Goal: Task Accomplishment & Management: Manage account settings

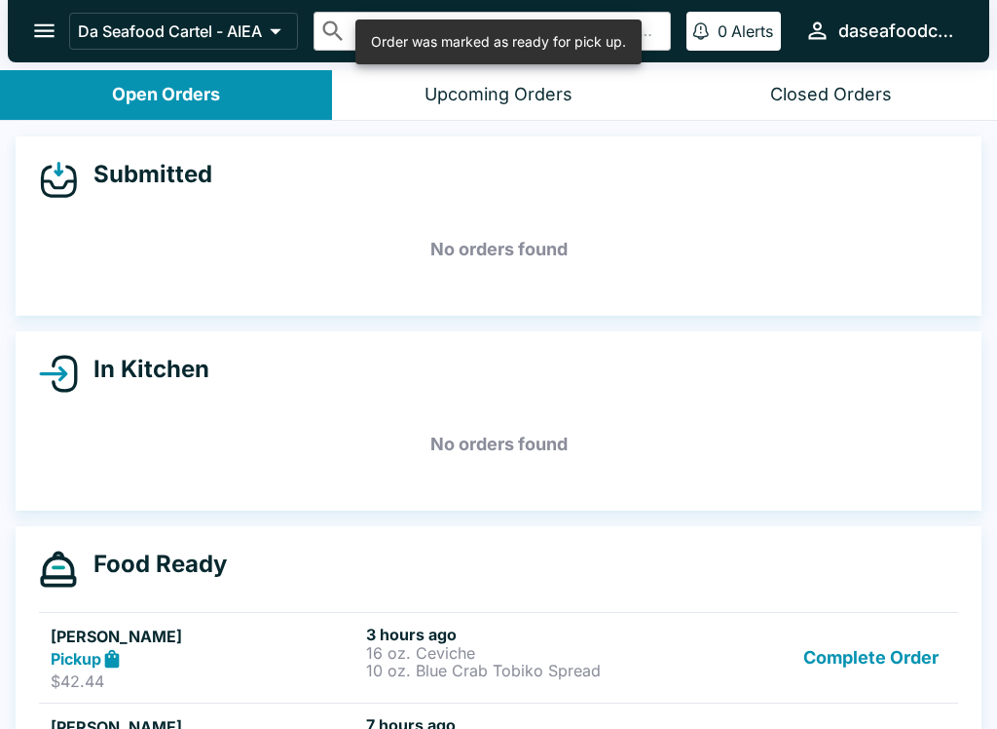
click at [859, 662] on button "Complete Order" at bounding box center [871, 657] width 151 height 67
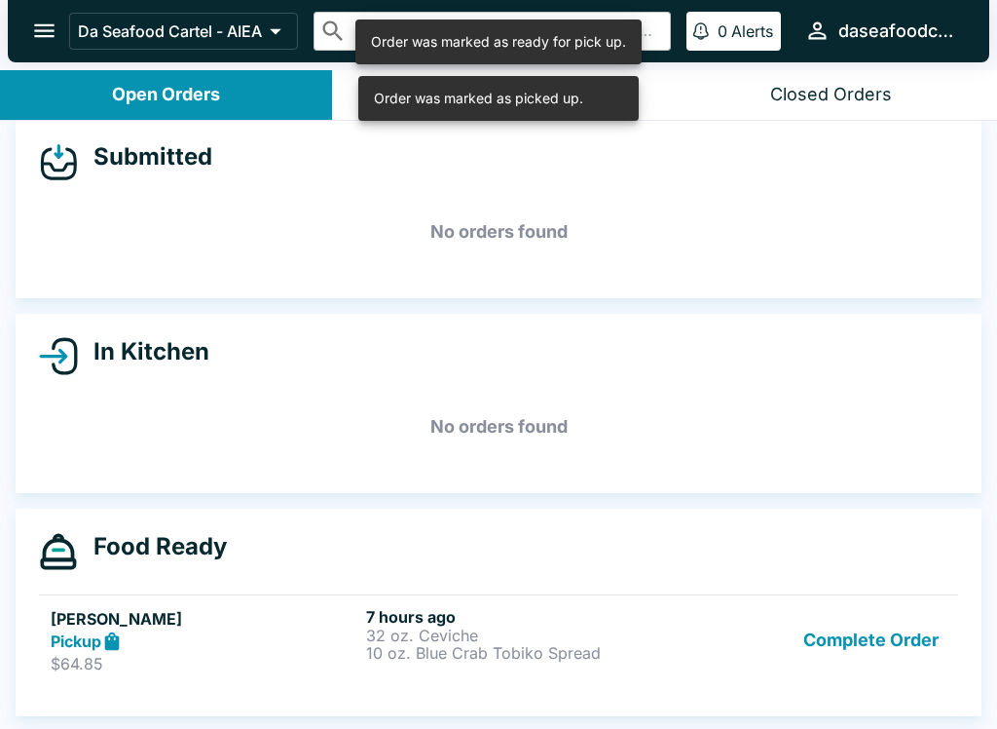
click at [865, 648] on button "Complete Order" at bounding box center [871, 640] width 151 height 67
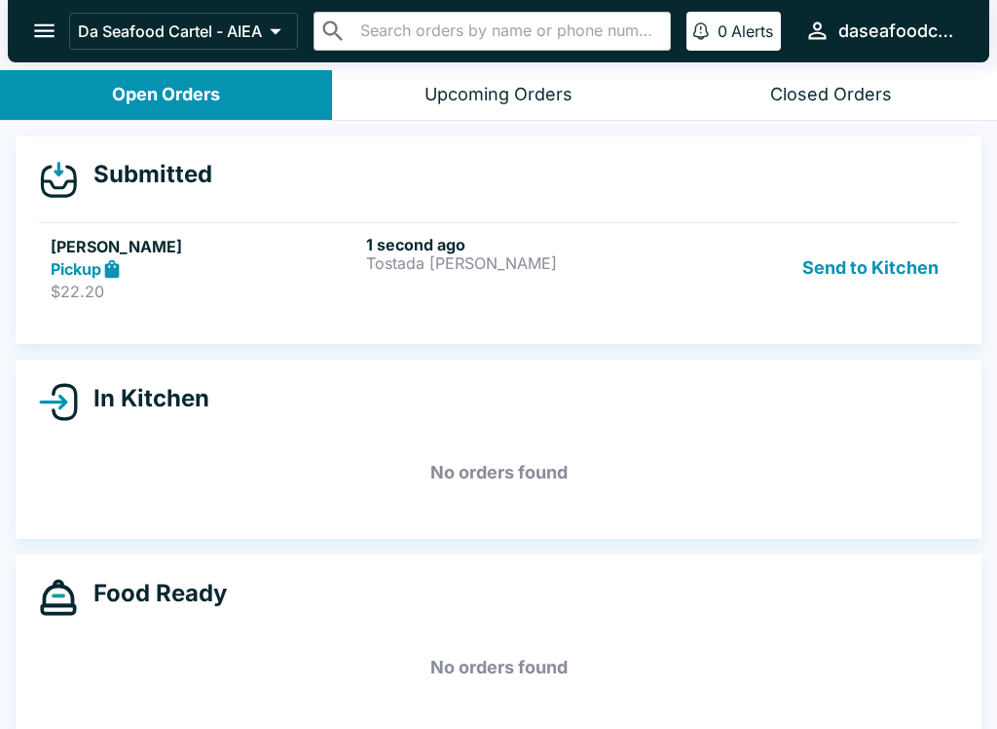
click at [396, 238] on h6 "1 second ago" at bounding box center [520, 244] width 308 height 19
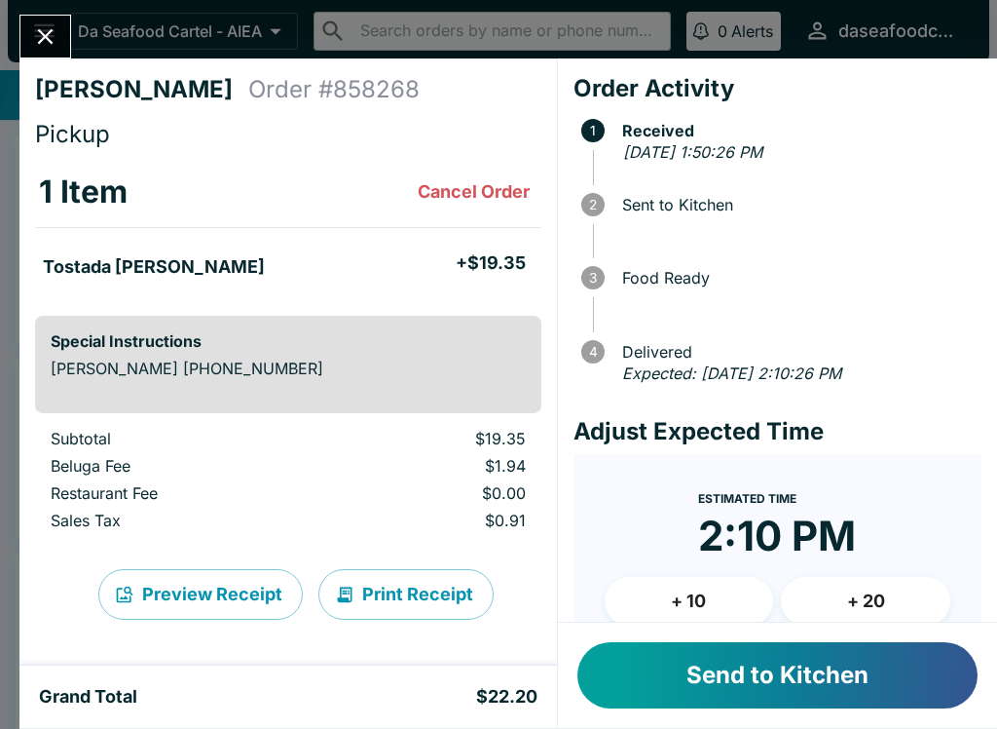
click at [810, 673] on button "Send to Kitchen" at bounding box center [778, 675] width 400 height 66
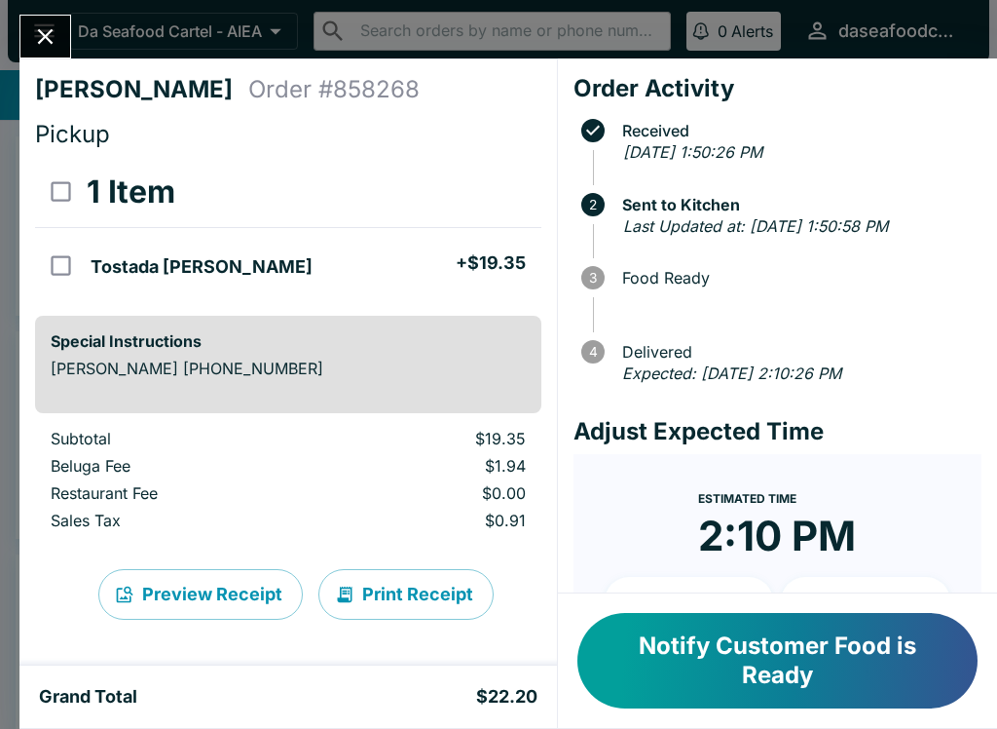
click at [52, 16] on button "Close" at bounding box center [45, 37] width 50 height 42
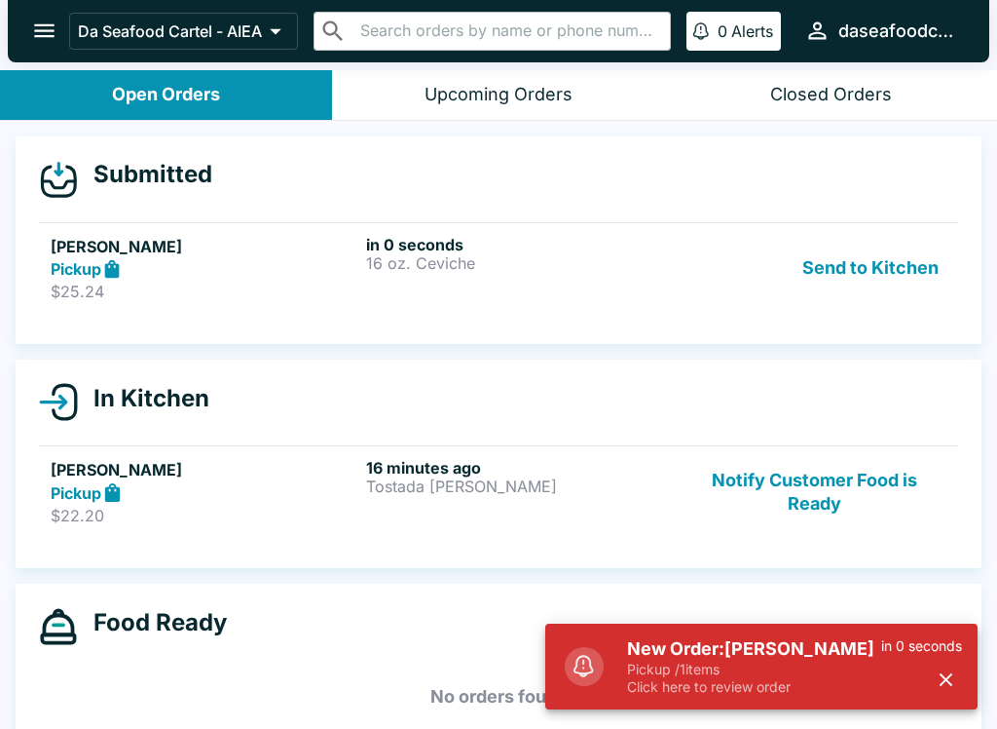
click at [922, 657] on div "in 0 seconds" at bounding box center [921, 666] width 81 height 58
click at [957, 685] on button "button" at bounding box center [946, 679] width 32 height 32
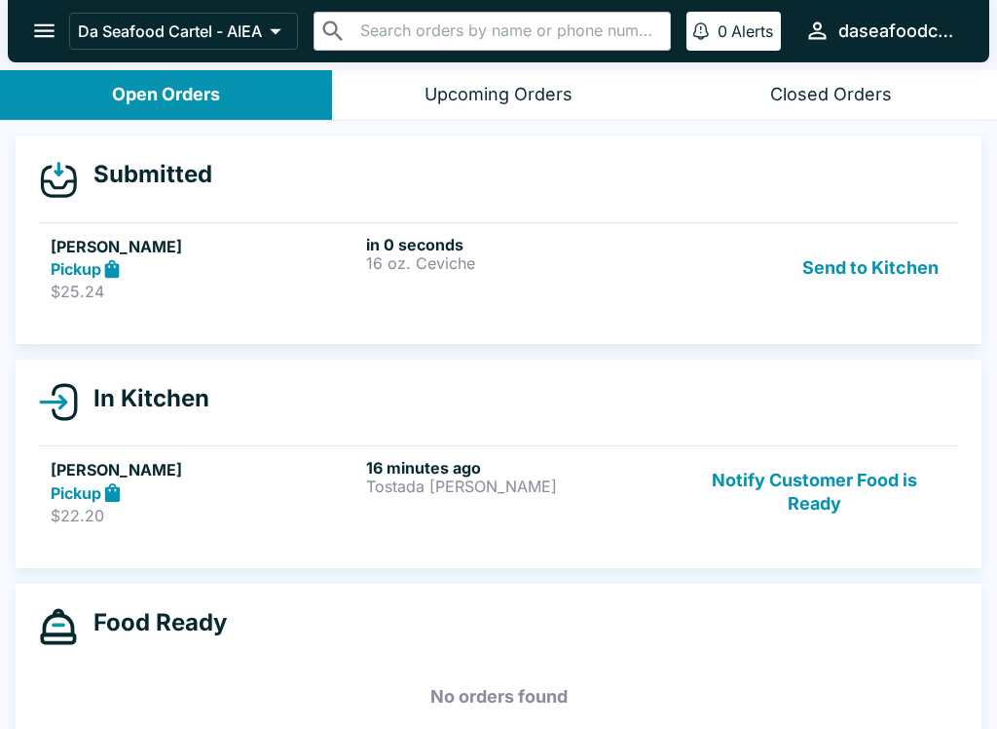
click at [609, 252] on h6 "in 0 seconds" at bounding box center [520, 244] width 308 height 19
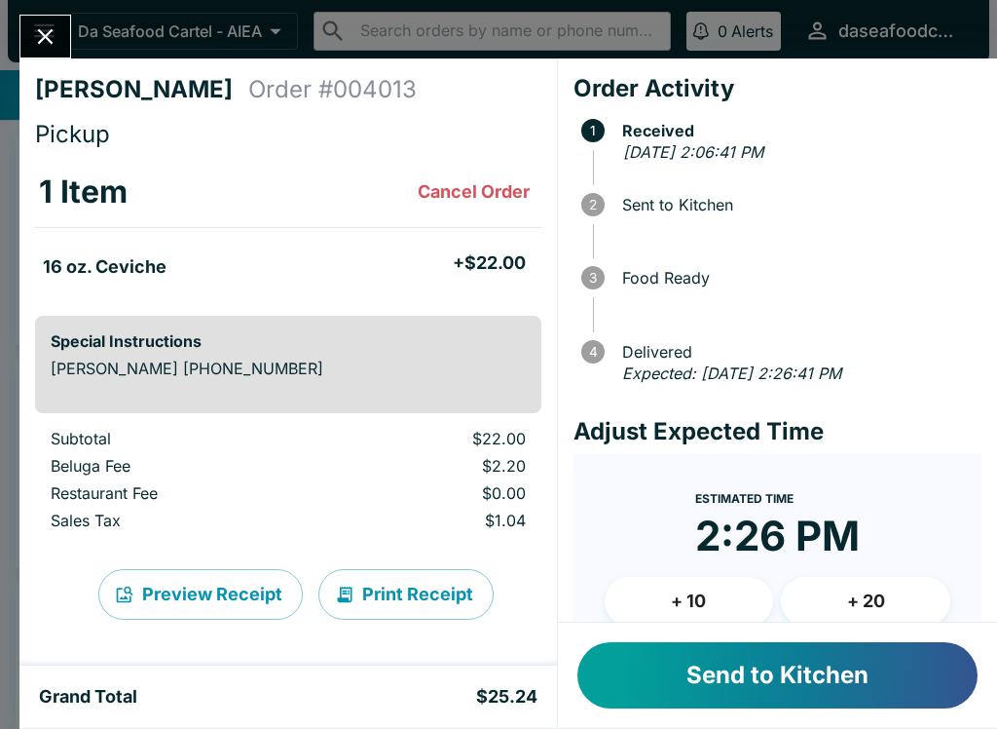
click at [874, 691] on button "Send to Kitchen" at bounding box center [778, 675] width 400 height 66
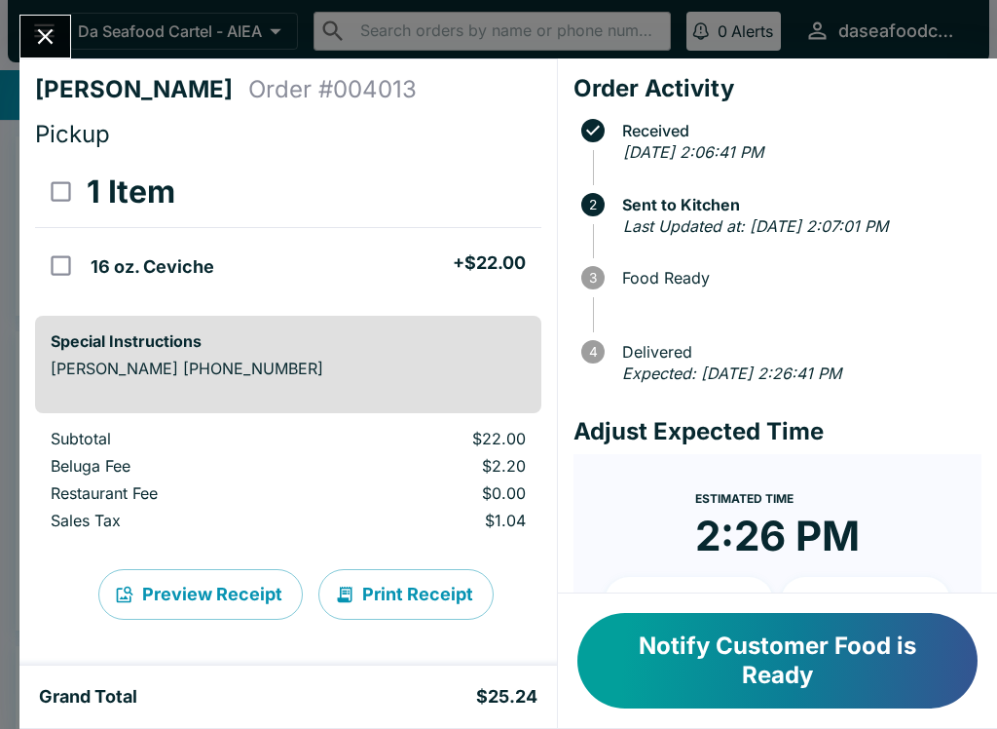
click at [65, 42] on button "Close" at bounding box center [45, 37] width 50 height 42
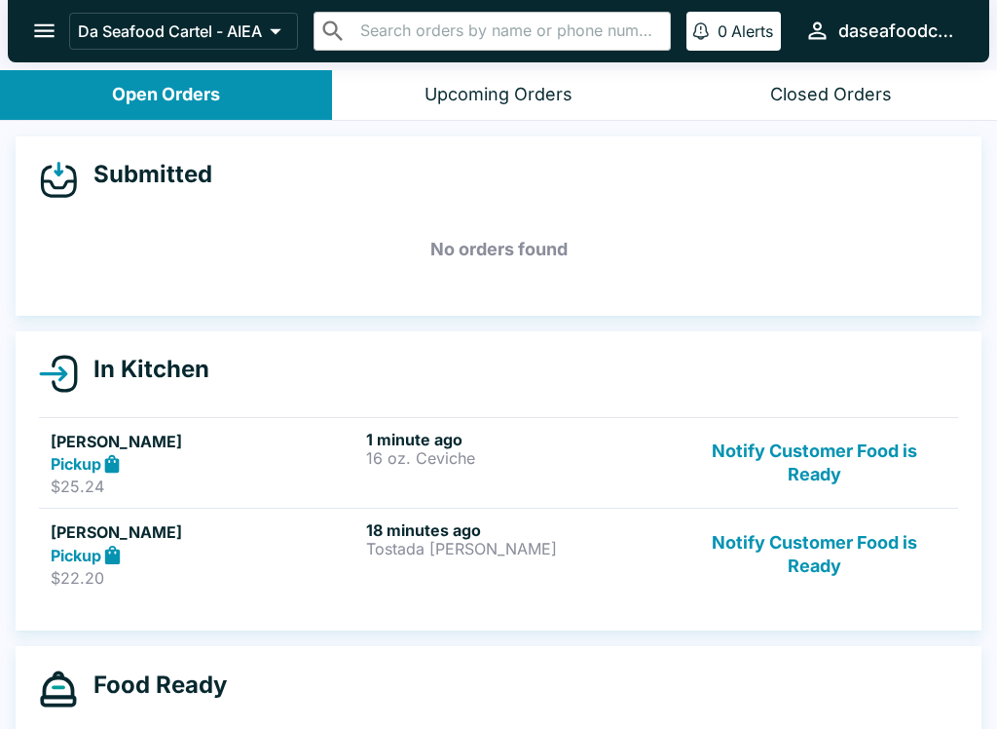
click at [823, 554] on button "Notify Customer Food is Ready" at bounding box center [815, 553] width 264 height 67
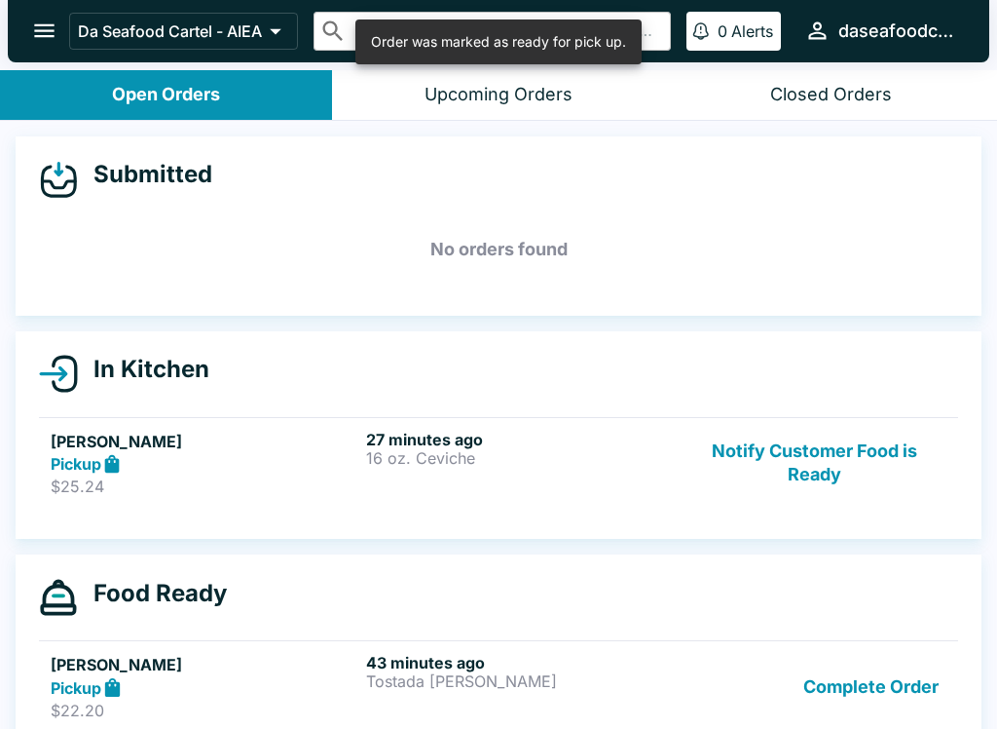
click at [896, 690] on button "Complete Order" at bounding box center [871, 686] width 151 height 67
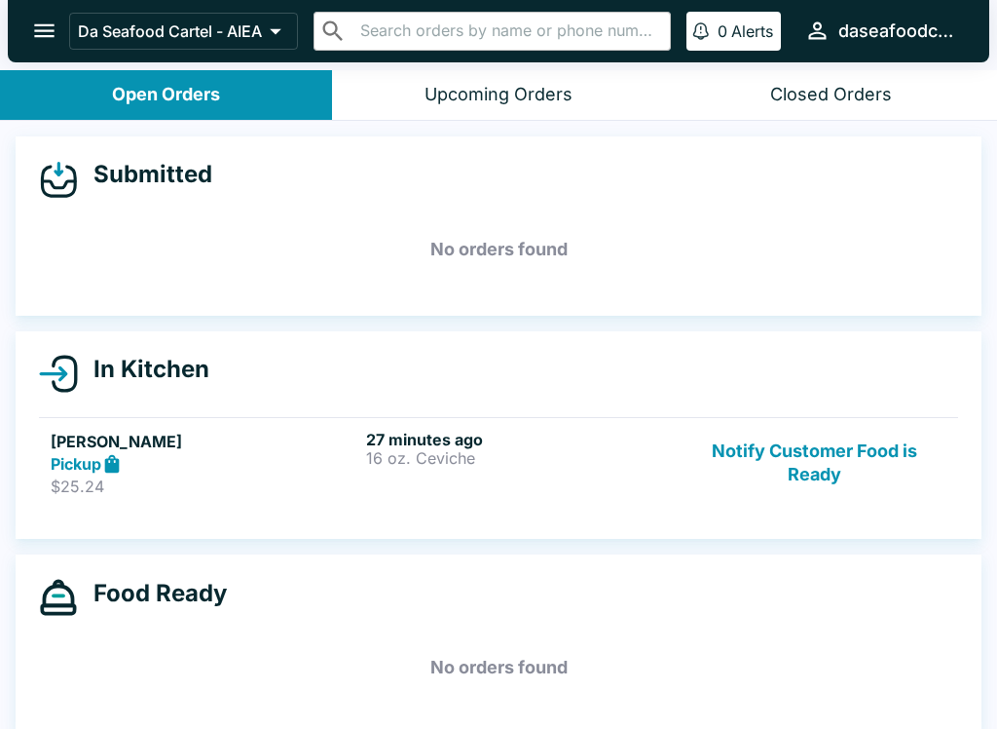
click at [620, 470] on div "27 minutes ago 16 oz. Ceviche" at bounding box center [520, 463] width 308 height 67
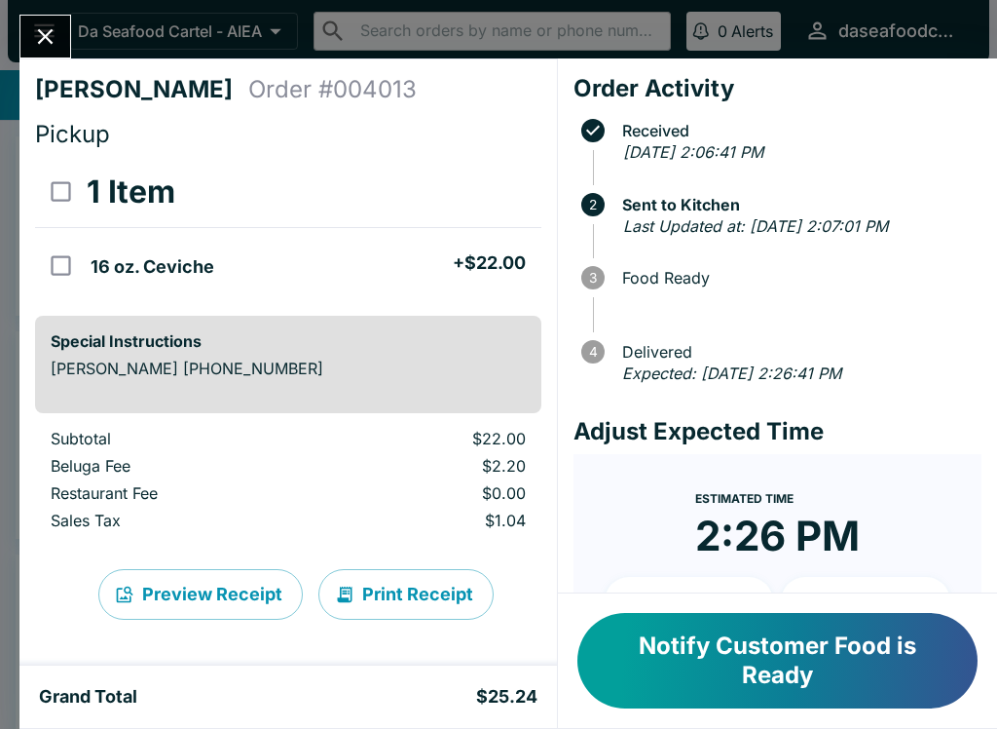
click at [814, 619] on button "Notify Customer Food is Ready" at bounding box center [778, 660] width 400 height 95
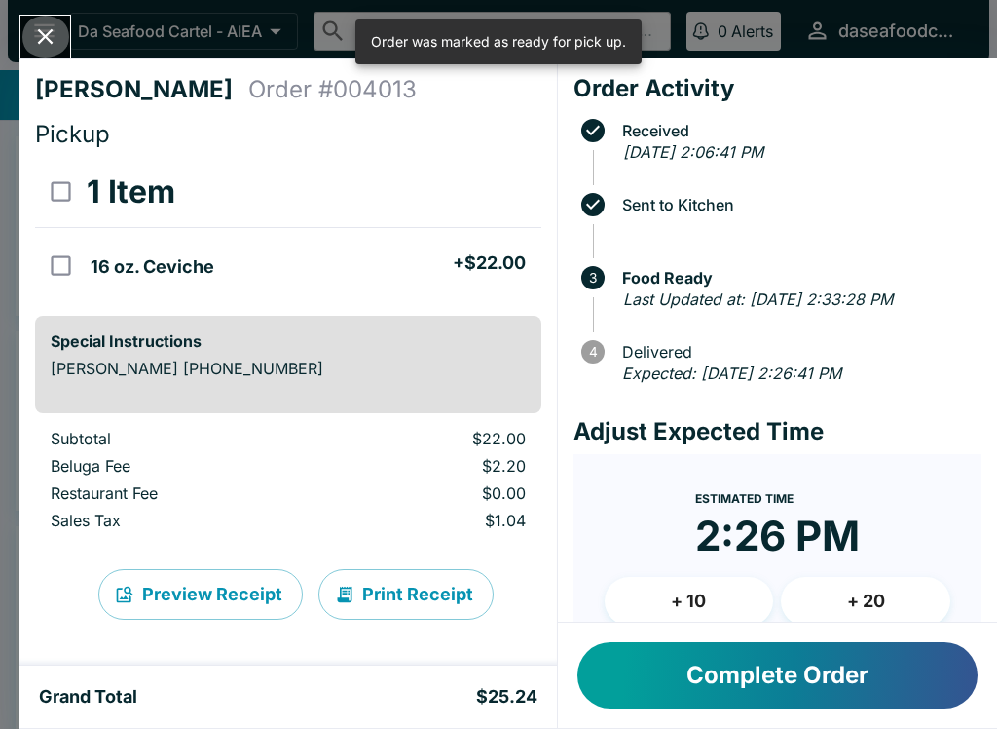
click at [47, 30] on icon "Close" at bounding box center [45, 36] width 26 height 26
